Goal: Transaction & Acquisition: Purchase product/service

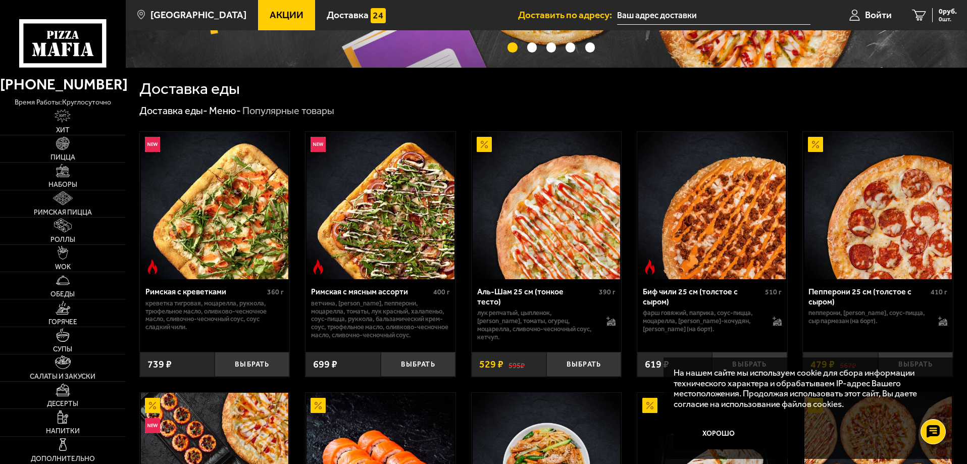
scroll to position [202, 0]
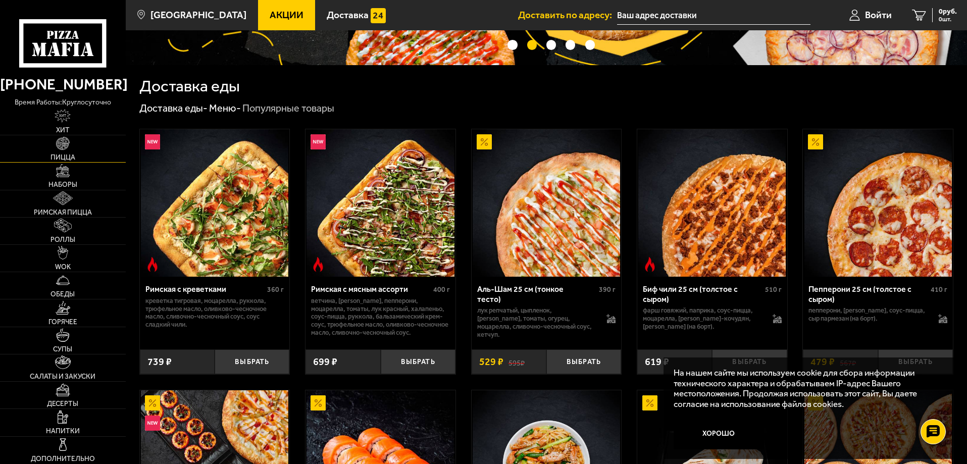
click at [65, 138] on img at bounding box center [63, 144] width 14 height 14
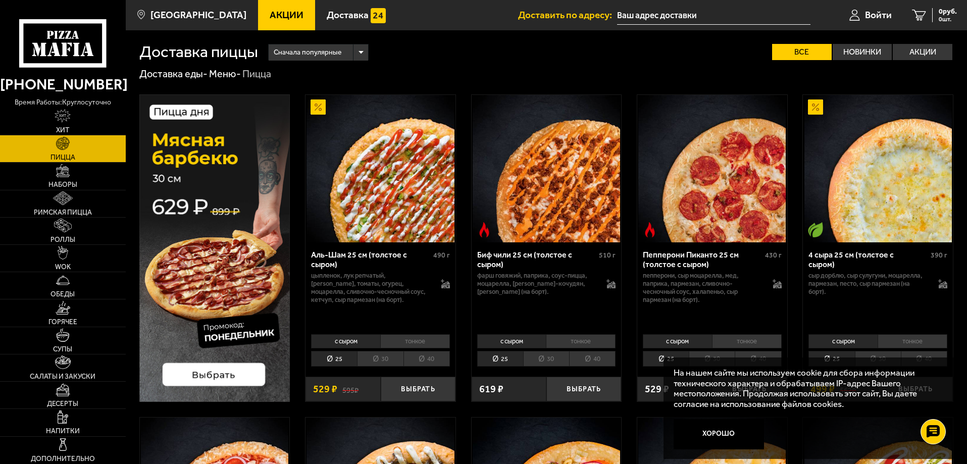
scroll to position [51, 0]
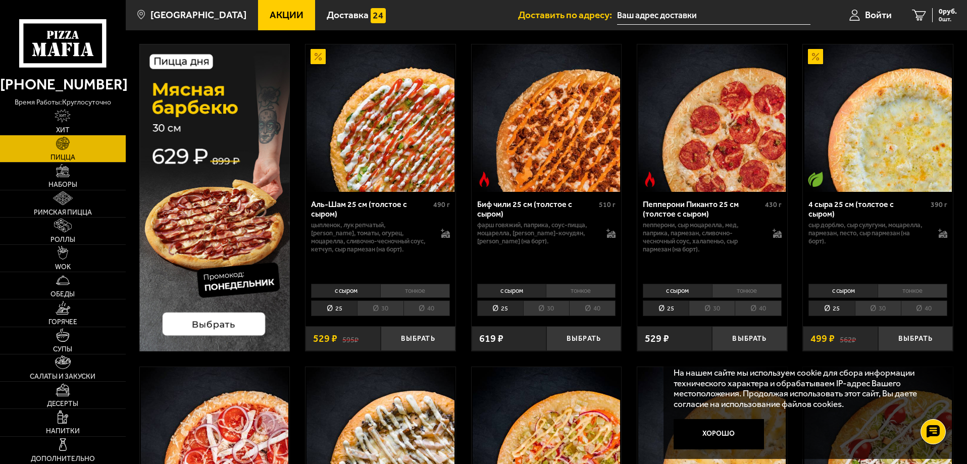
click at [426, 305] on li "40" at bounding box center [427, 309] width 46 height 16
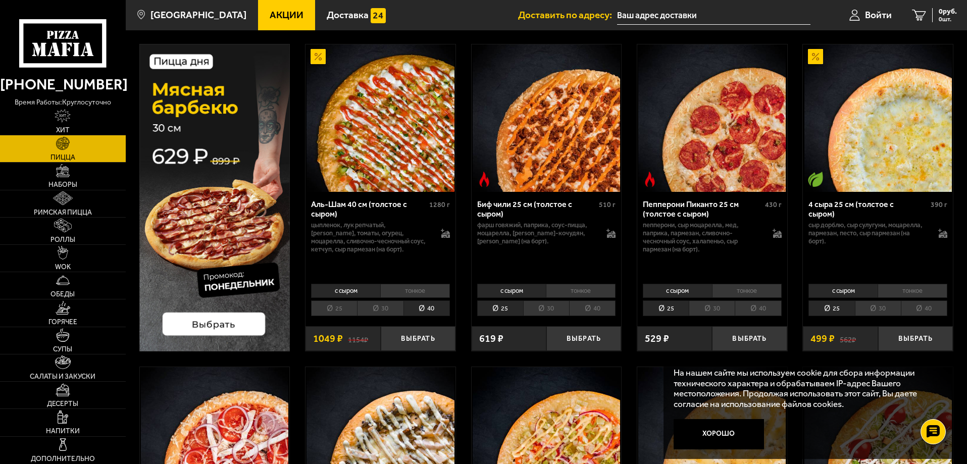
click at [596, 307] on li "40" at bounding box center [592, 309] width 46 height 16
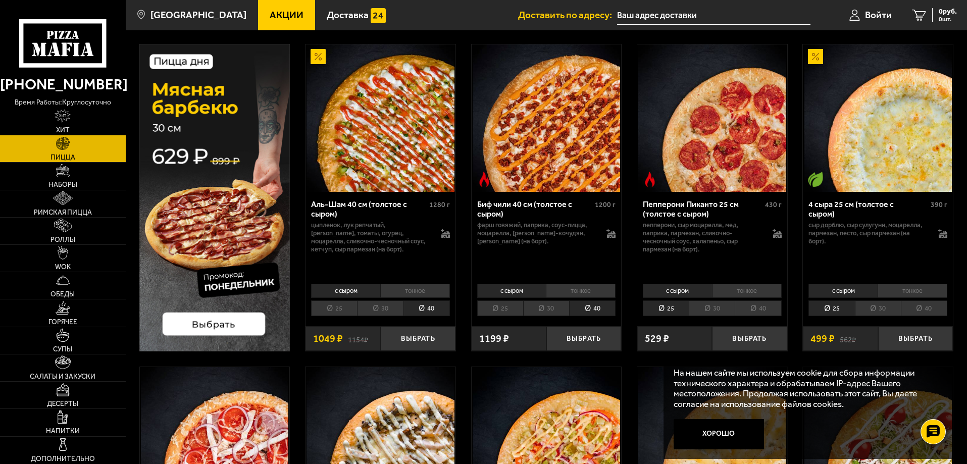
click at [771, 310] on li "40" at bounding box center [758, 309] width 46 height 16
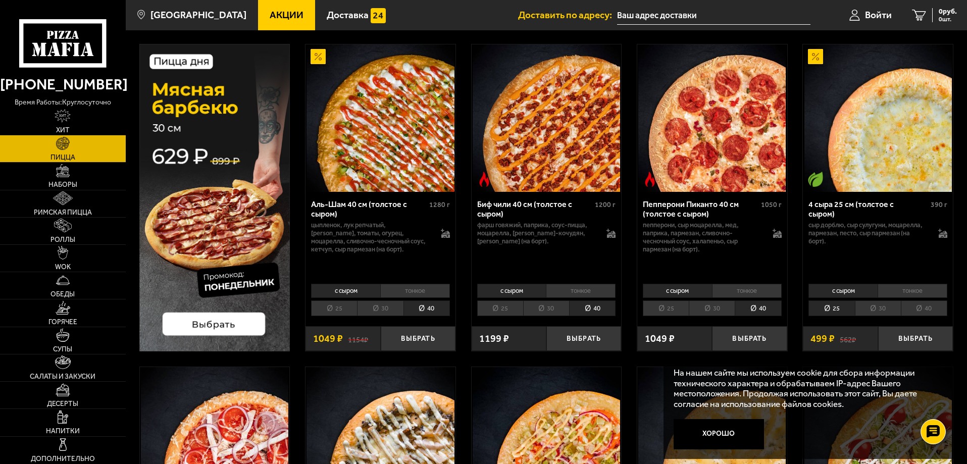
click at [904, 306] on li "40" at bounding box center [924, 309] width 46 height 16
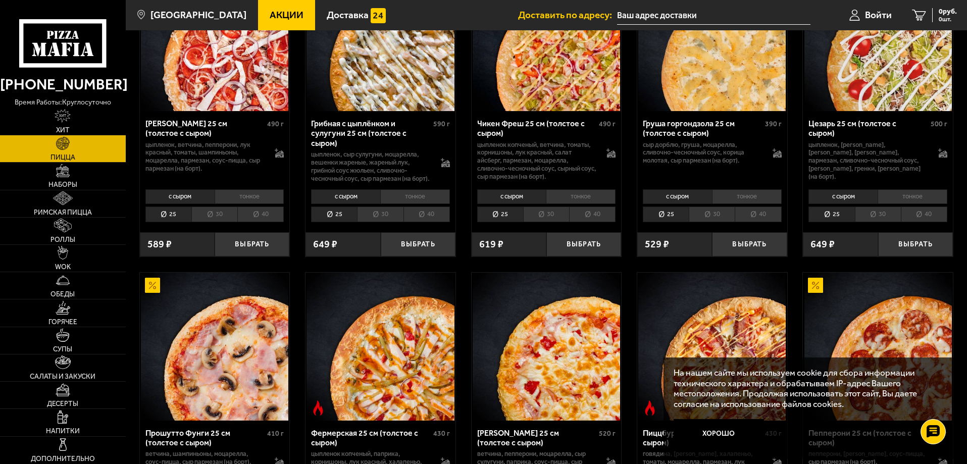
scroll to position [455, 0]
click at [270, 222] on li "40" at bounding box center [260, 214] width 46 height 16
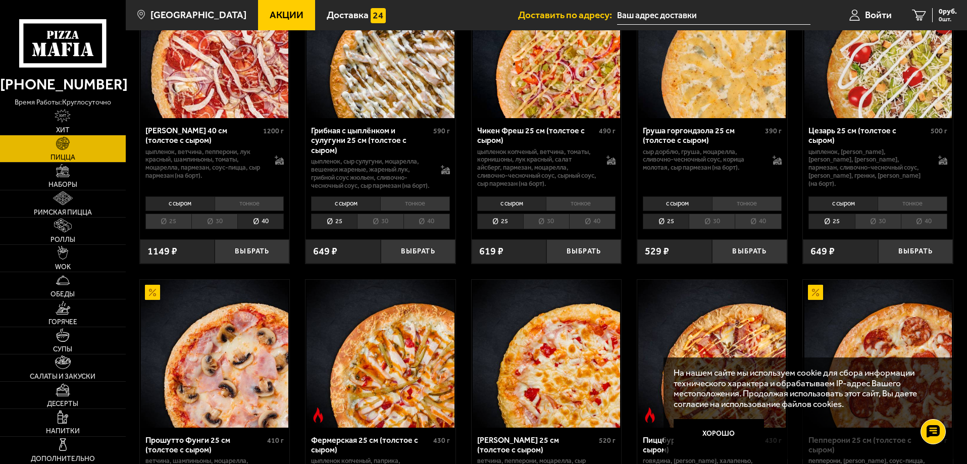
scroll to position [606, 0]
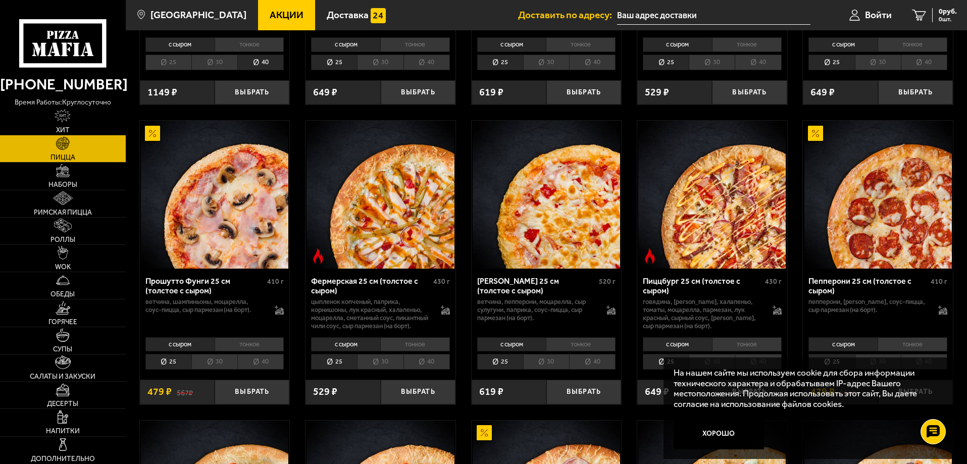
click at [277, 18] on span "Акции" at bounding box center [287, 15] width 34 height 10
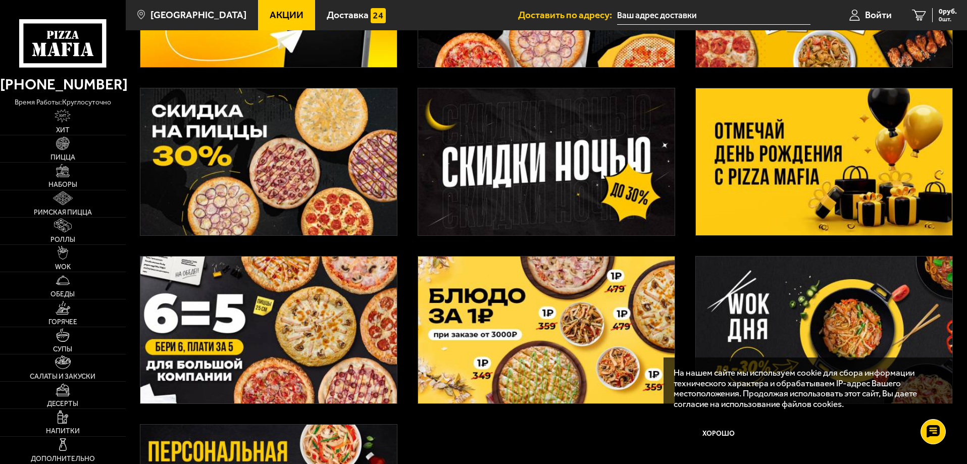
scroll to position [202, 0]
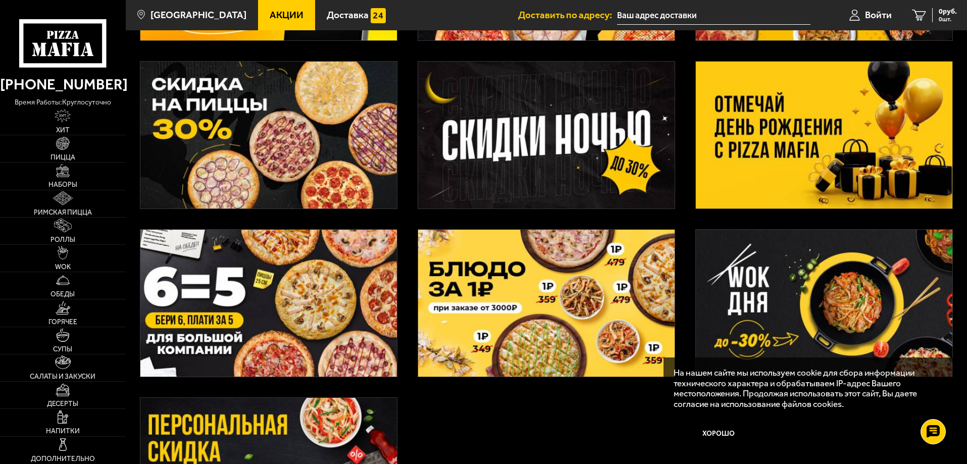
click at [813, 143] on img at bounding box center [824, 135] width 257 height 147
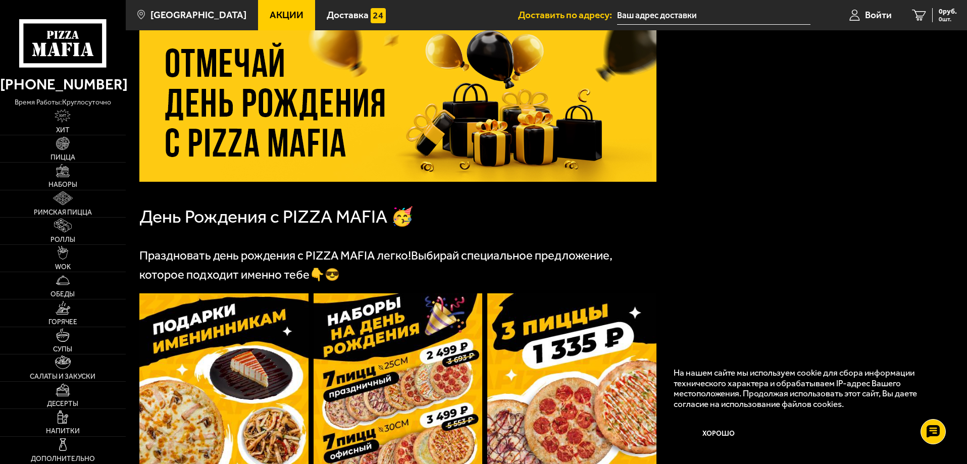
scroll to position [152, 0]
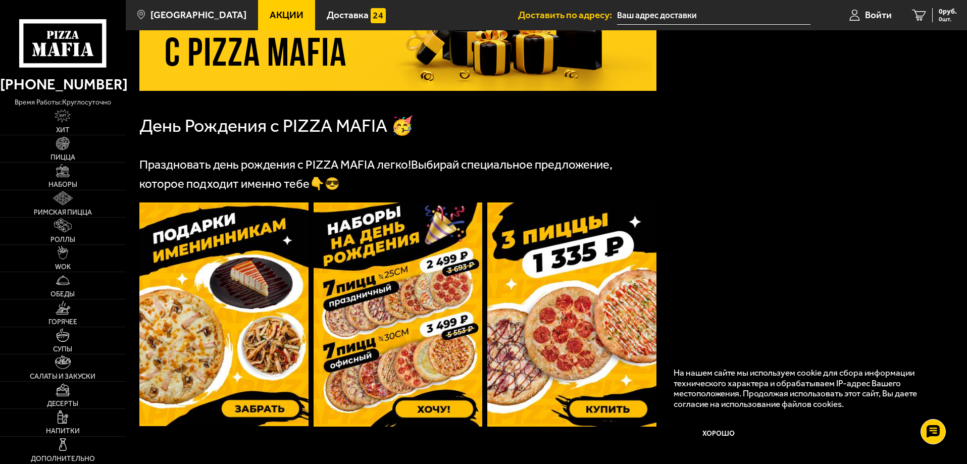
click at [586, 313] on img at bounding box center [571, 315] width 169 height 224
